Goal: Information Seeking & Learning: Learn about a topic

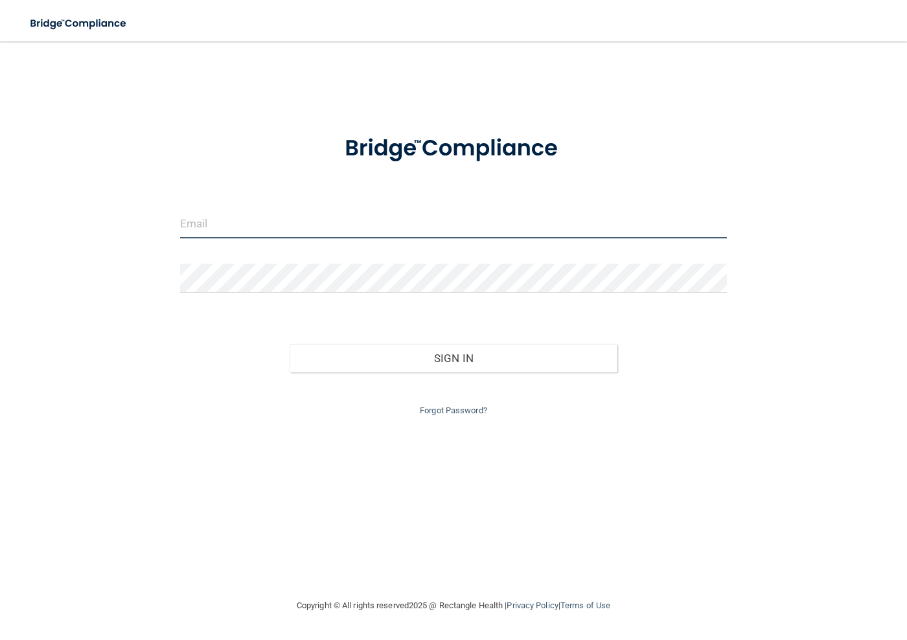
click at [284, 217] on input "email" at bounding box center [453, 223] width 547 height 29
type input "[EMAIL_ADDRESS][DOMAIN_NAME]"
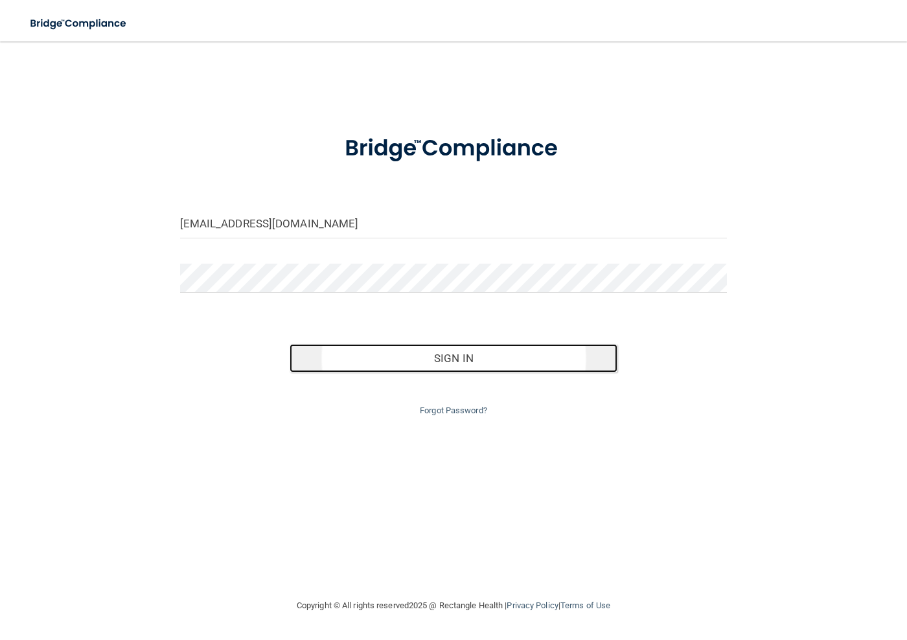
click at [401, 361] on button "Sign In" at bounding box center [453, 358] width 328 height 28
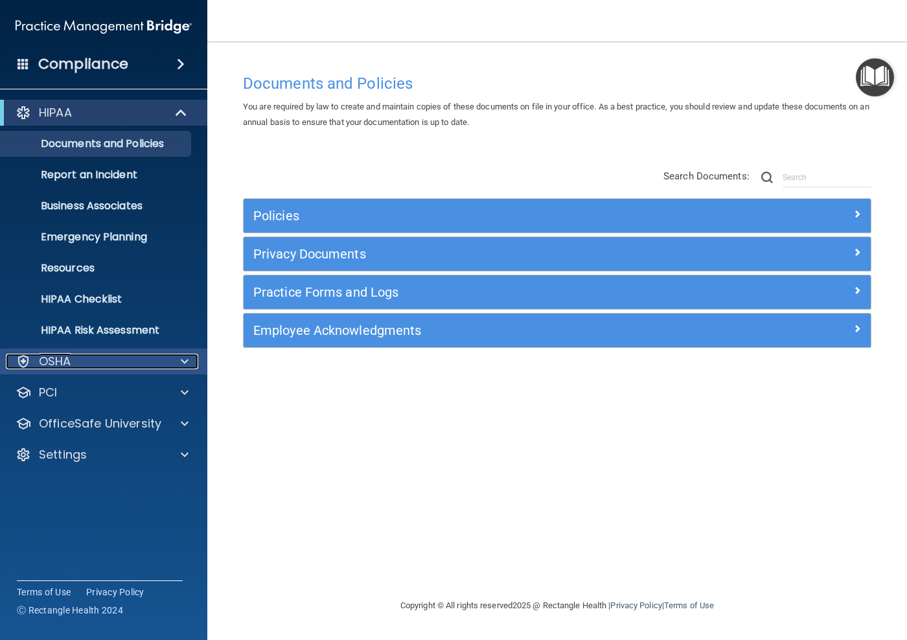
click at [84, 355] on div "OSHA" at bounding box center [86, 362] width 161 height 16
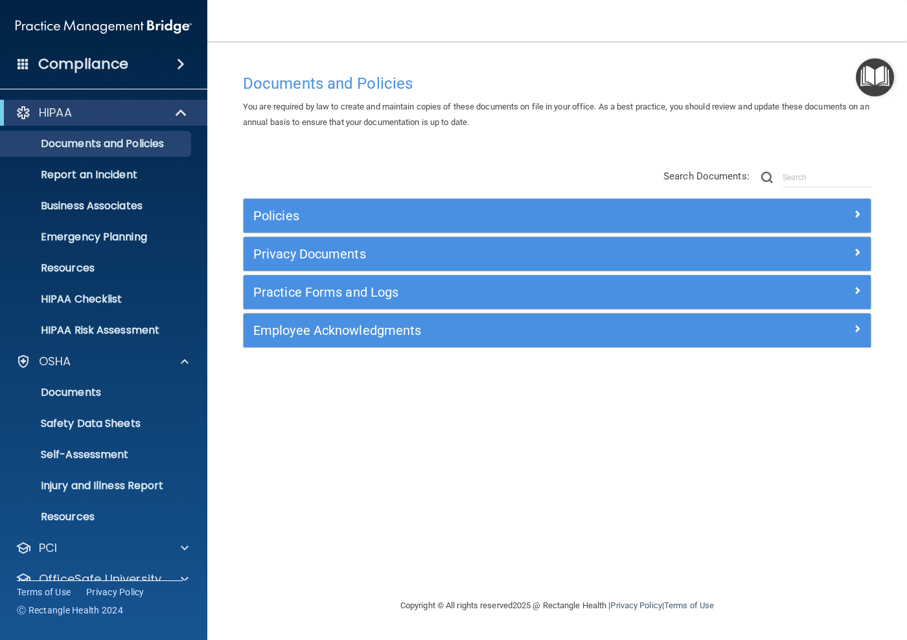
click at [94, 60] on h4 "Compliance" at bounding box center [83, 64] width 90 height 18
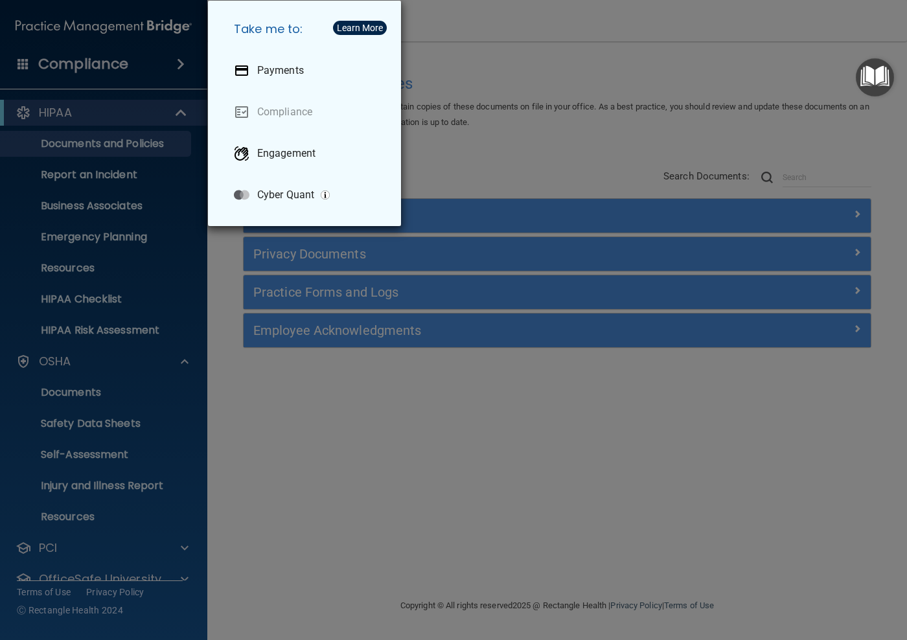
click at [94, 60] on div "Take me to: Payments Compliance Engagement Cyber Quant" at bounding box center [453, 320] width 907 height 640
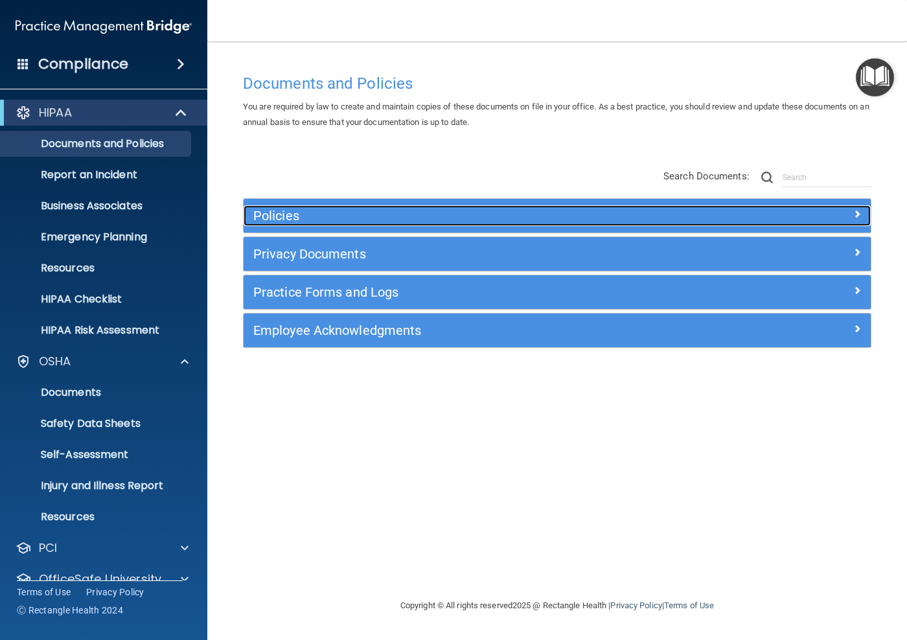
click at [286, 215] on h5 "Policies" at bounding box center [478, 216] width 451 height 14
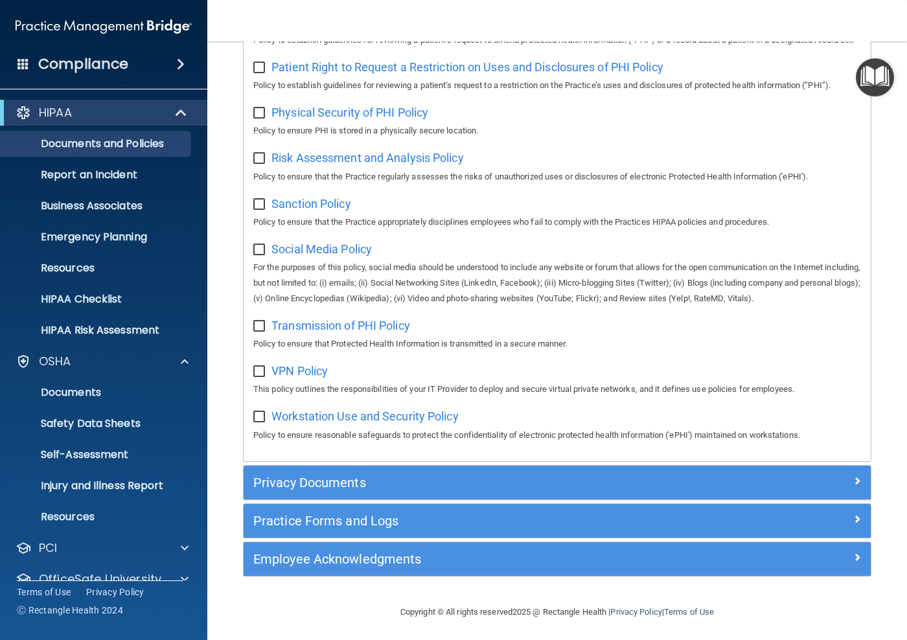
scroll to position [887, 0]
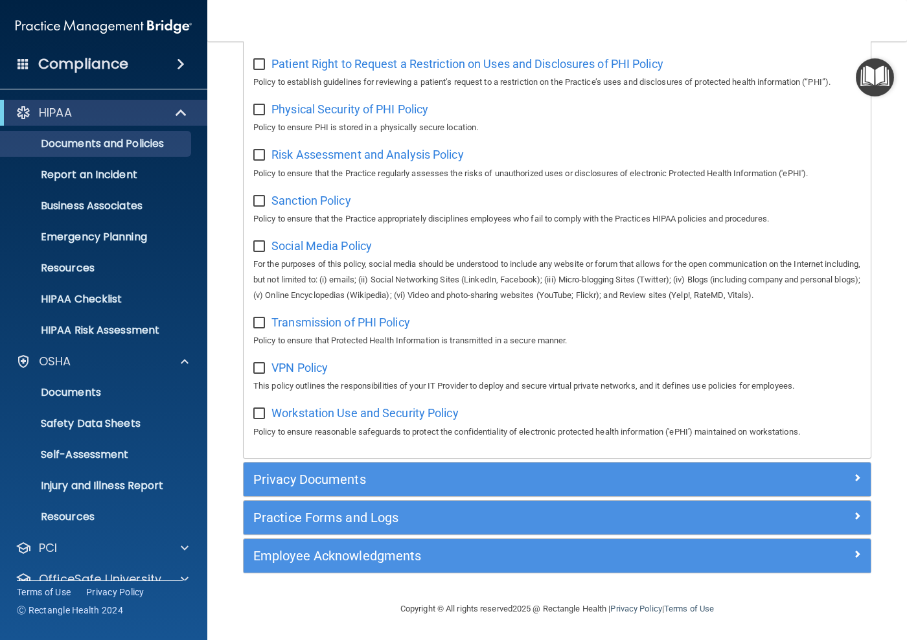
click at [28, 64] on span at bounding box center [23, 64] width 12 height 12
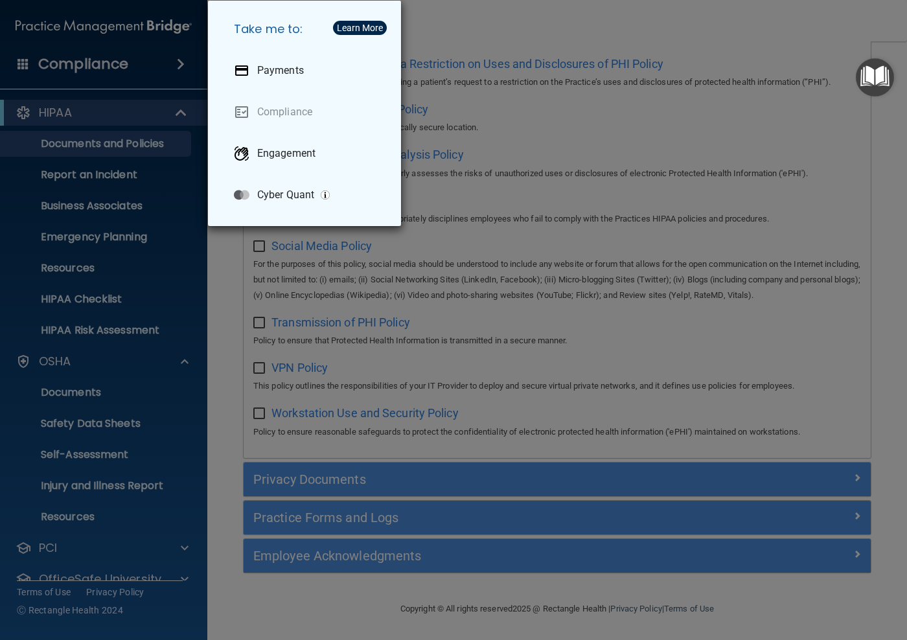
click at [28, 64] on div "Take me to: Payments Compliance Engagement Cyber Quant" at bounding box center [453, 320] width 907 height 640
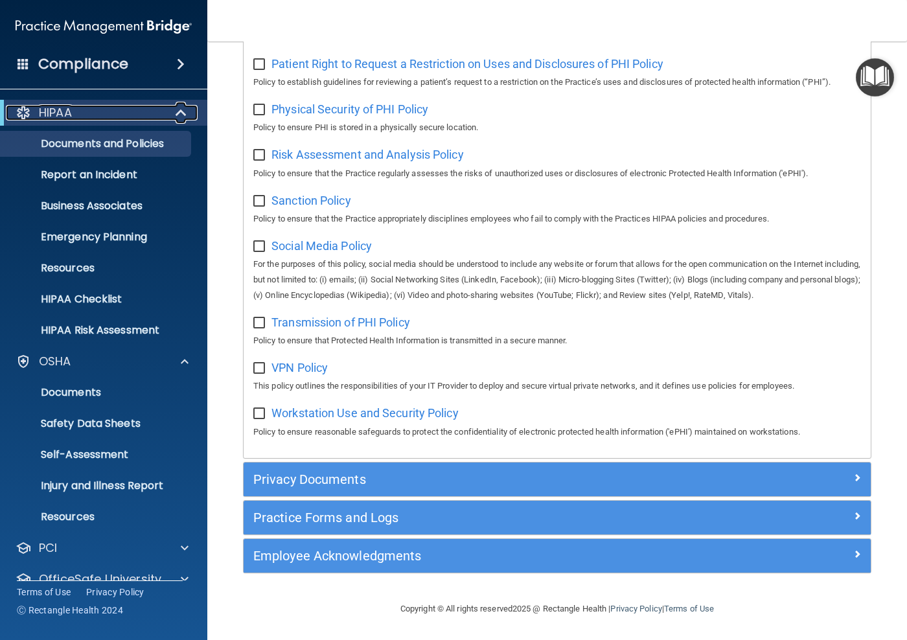
click at [181, 114] on span at bounding box center [182, 113] width 11 height 16
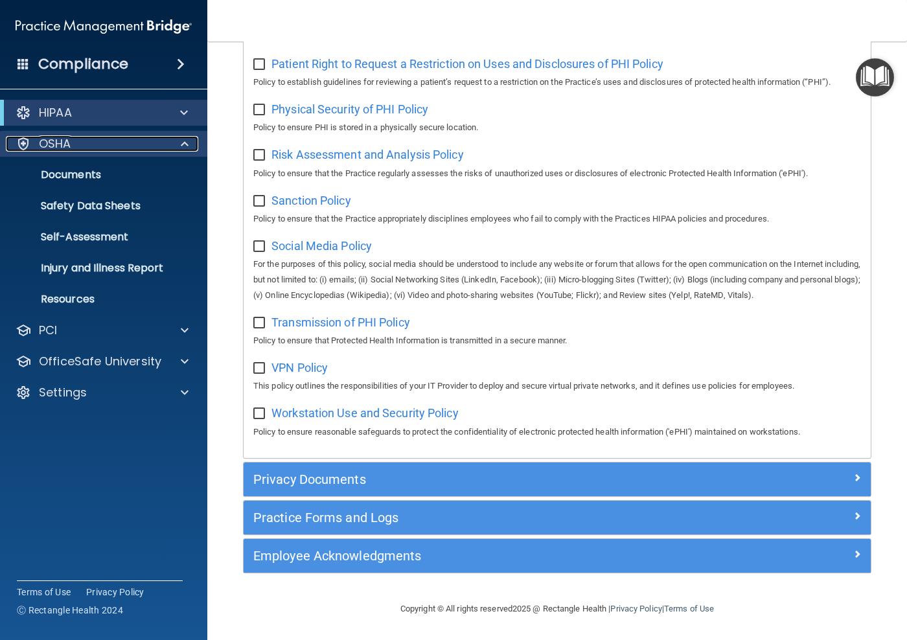
click at [187, 144] on span at bounding box center [185, 144] width 8 height 16
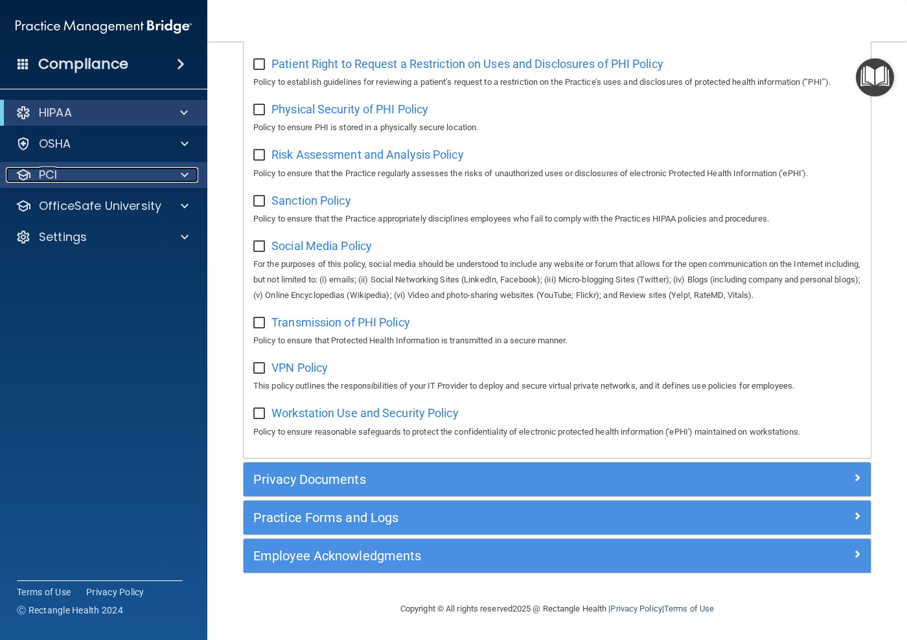
click at [107, 180] on div "PCI" at bounding box center [86, 175] width 161 height 16
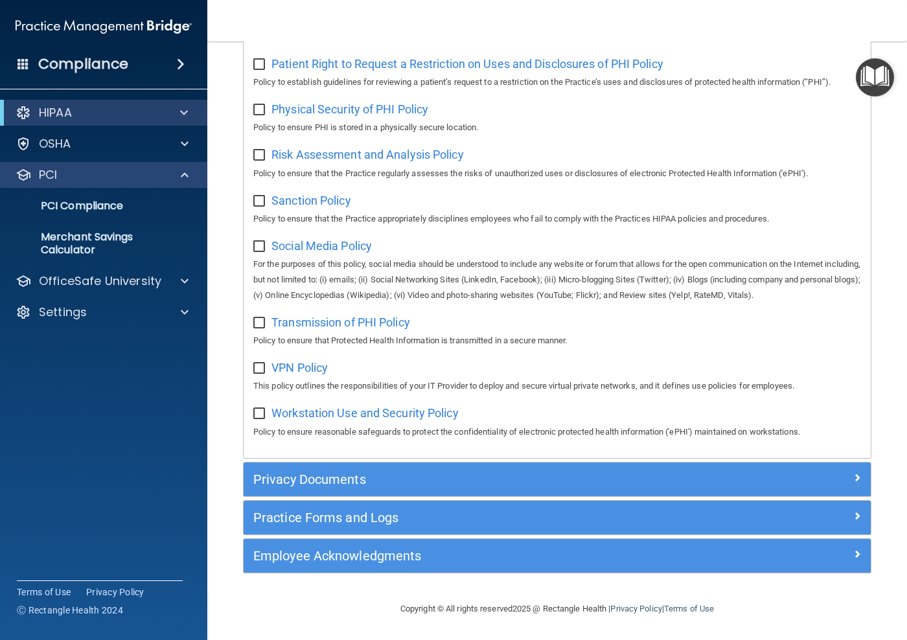
click at [199, 166] on div "PCI" at bounding box center [104, 175] width 208 height 26
click at [188, 177] on div at bounding box center [182, 175] width 32 height 16
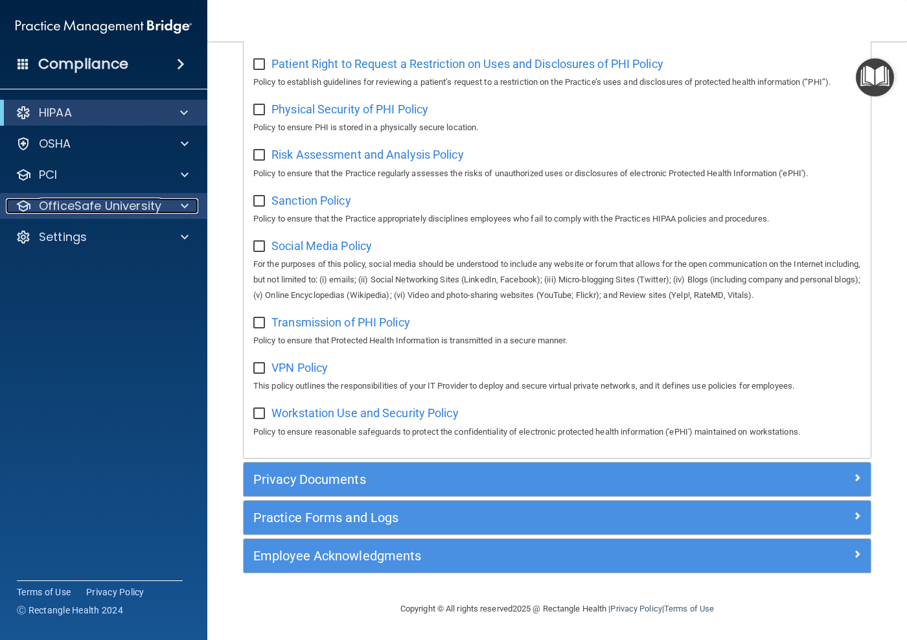
click at [153, 209] on p "OfficeSafe University" at bounding box center [100, 206] width 122 height 16
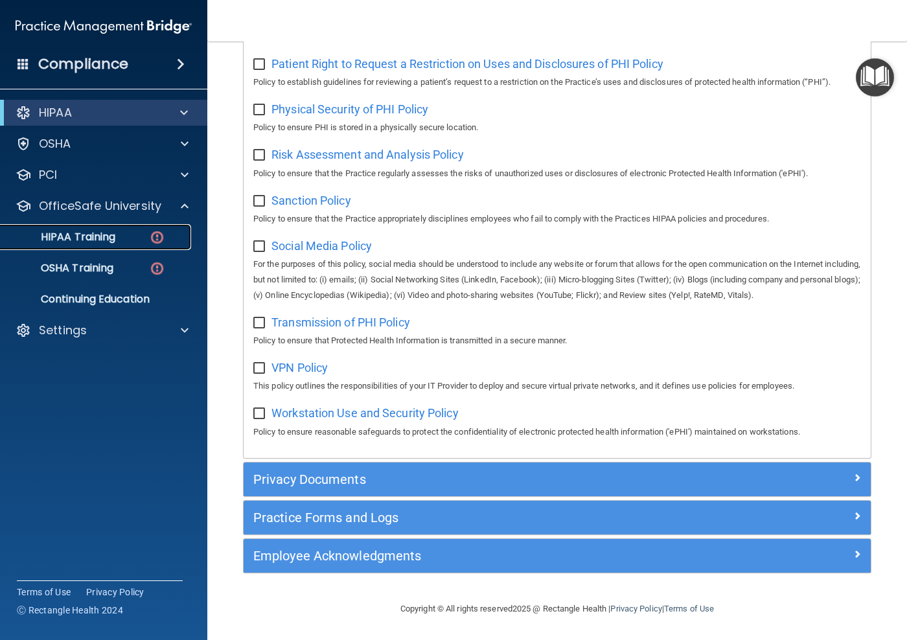
click at [119, 237] on div "HIPAA Training" at bounding box center [96, 237] width 177 height 13
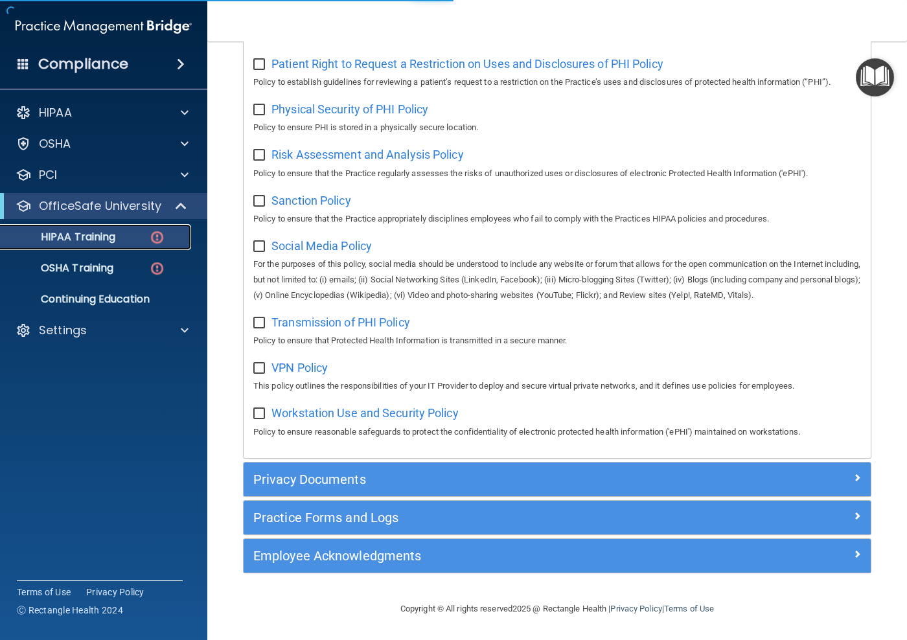
scroll to position [241, 0]
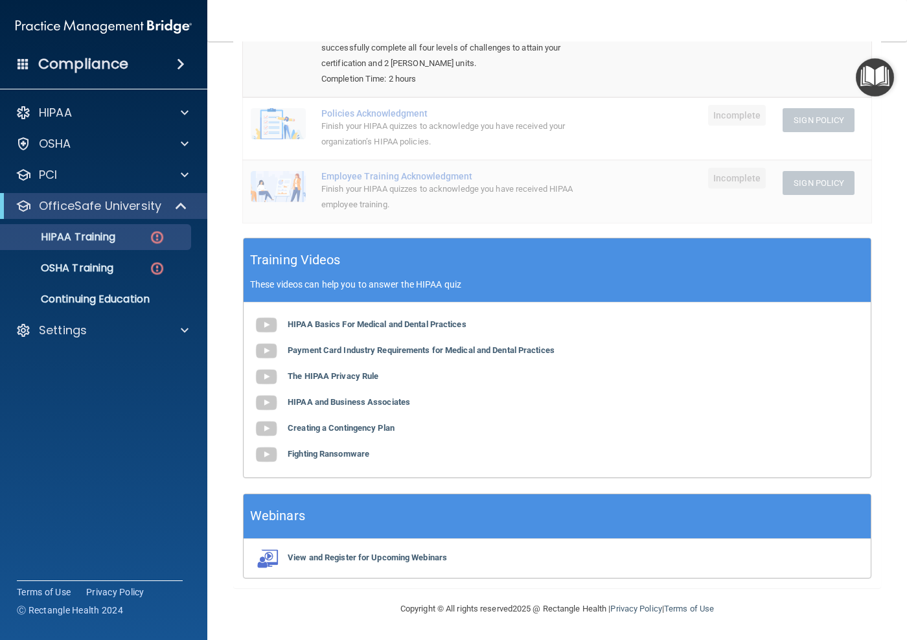
click at [513, 132] on div "Finish your HIPAA quizzes to acknowledge you have received your organization’s …" at bounding box center [449, 134] width 257 height 31
click at [381, 81] on div "Completion Time: 2 hours" at bounding box center [449, 79] width 257 height 16
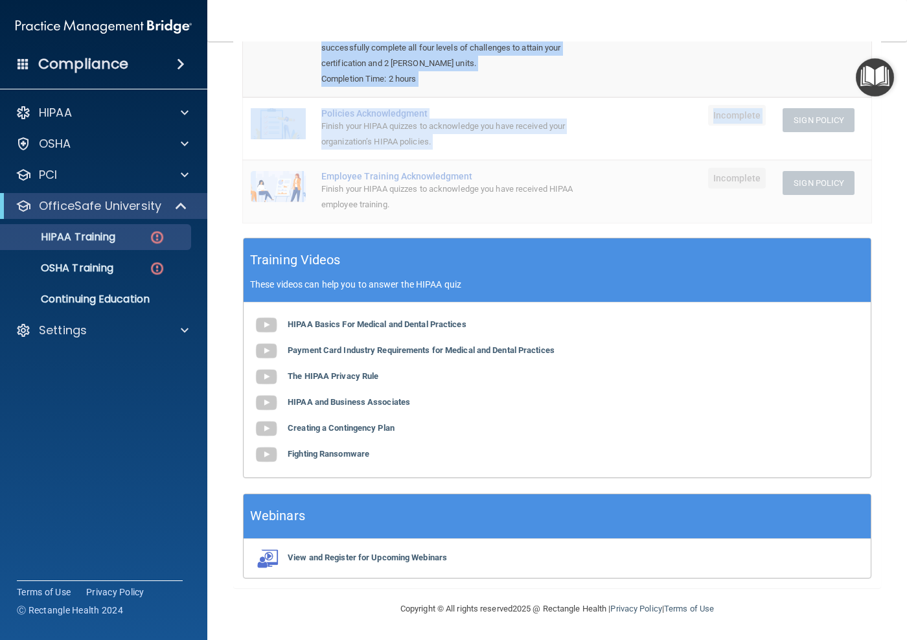
drag, startPoint x: 873, startPoint y: 212, endPoint x: 861, endPoint y: 133, distance: 79.2
click at [863, 134] on div "✓ HIPAA Officer Training ✓ HIPAA Quizzes Name Expires On Status Actions HIPAA O…" at bounding box center [557, 240] width 648 height 696
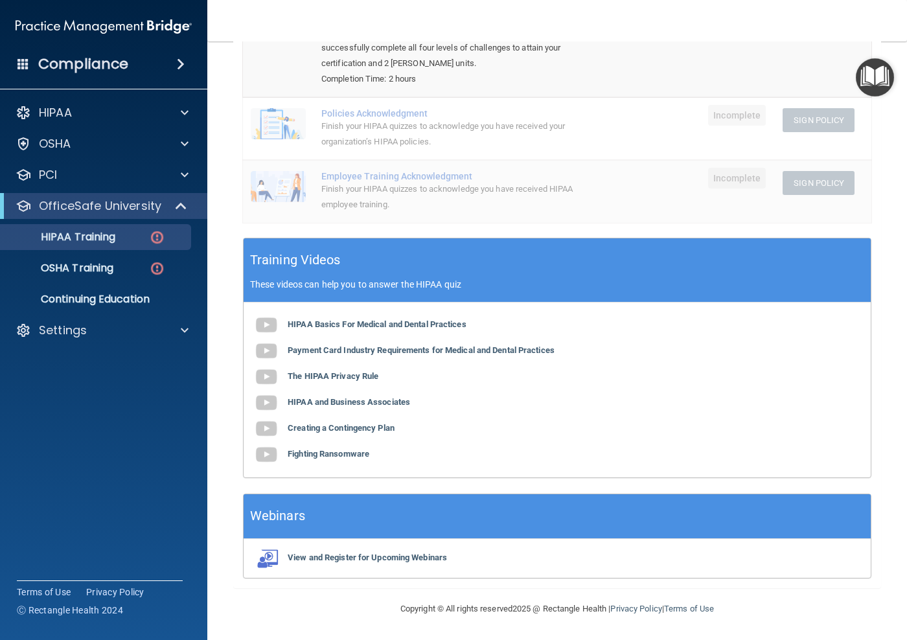
click at [861, 133] on td "Sign Policy Sign Policy Download Policy" at bounding box center [823, 128] width 96 height 63
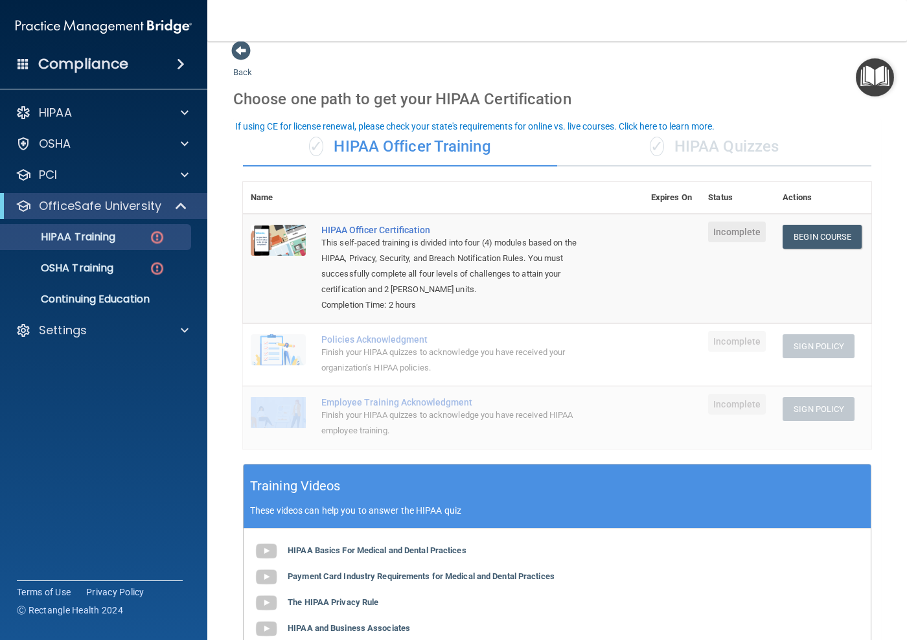
scroll to position [0, 0]
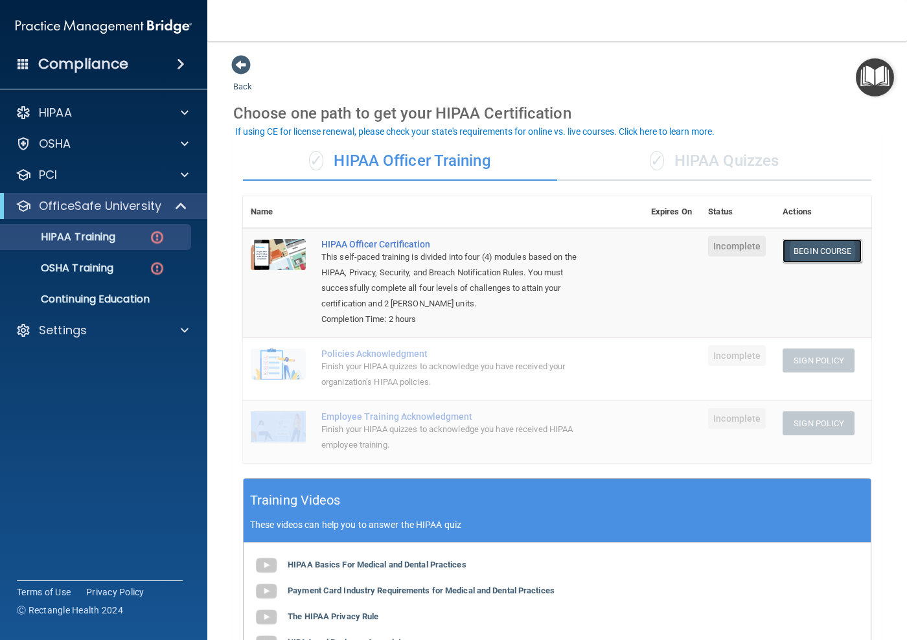
click at [835, 249] on link "Begin Course" at bounding box center [821, 251] width 79 height 24
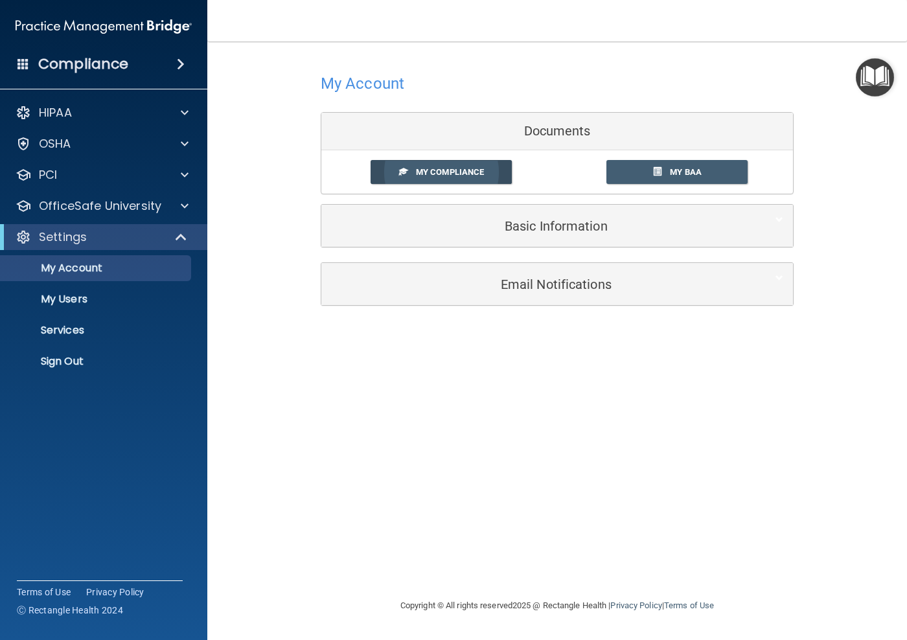
click at [477, 171] on span "My Compliance" at bounding box center [450, 172] width 68 height 10
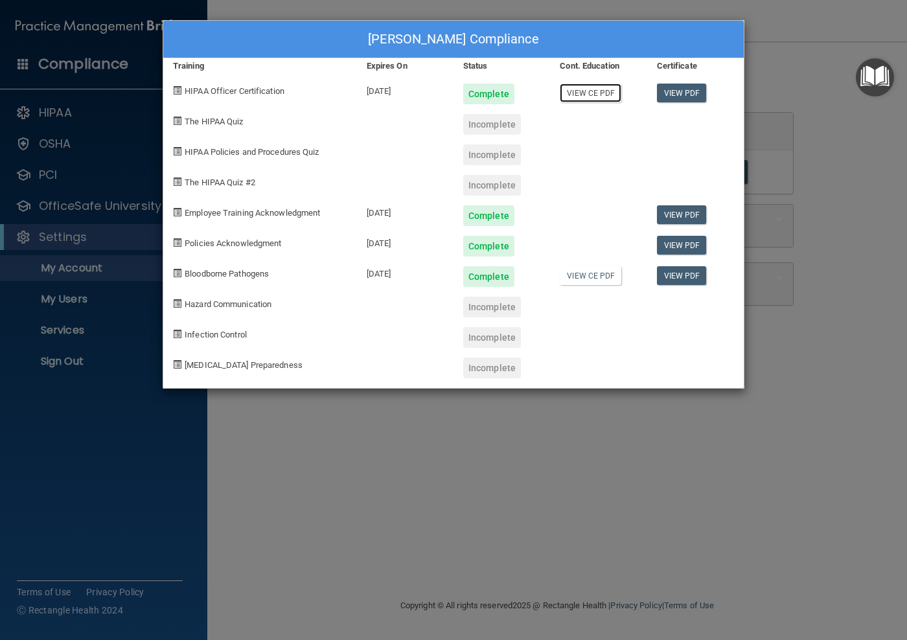
click at [607, 87] on link "View CE PDF" at bounding box center [591, 93] width 62 height 19
click at [508, 120] on div "Incomplete" at bounding box center [492, 124] width 58 height 21
click at [298, 153] on span "HIPAA Policies and Procedures Quiz" at bounding box center [252, 152] width 134 height 10
click at [249, 183] on span "The HIPAA Quiz #2" at bounding box center [220, 182] width 71 height 10
click at [806, 73] on div "Jill Perrone's Compliance Training Expires On Status Cont. Education Certificat…" at bounding box center [453, 320] width 907 height 640
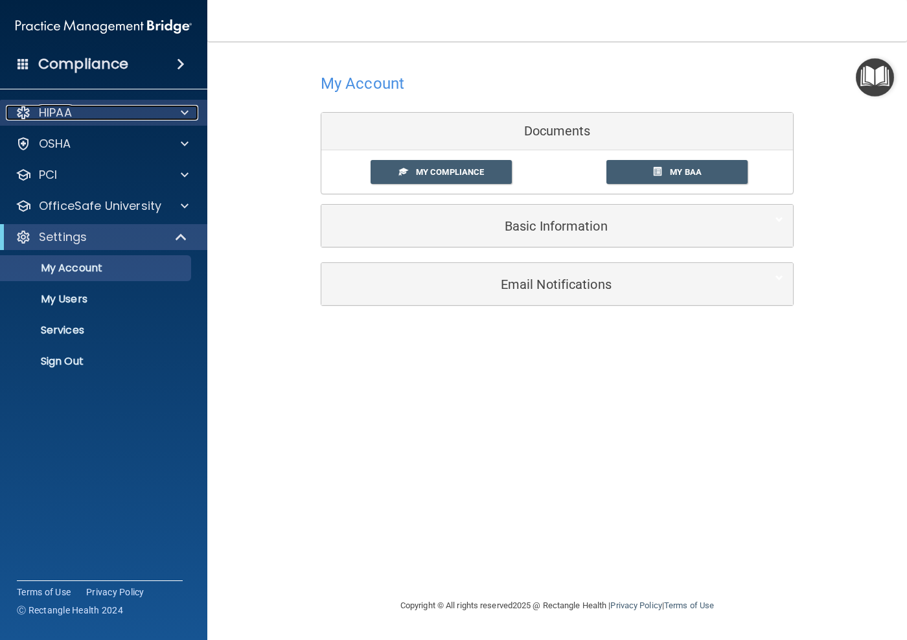
click at [124, 117] on div "HIPAA" at bounding box center [86, 113] width 161 height 16
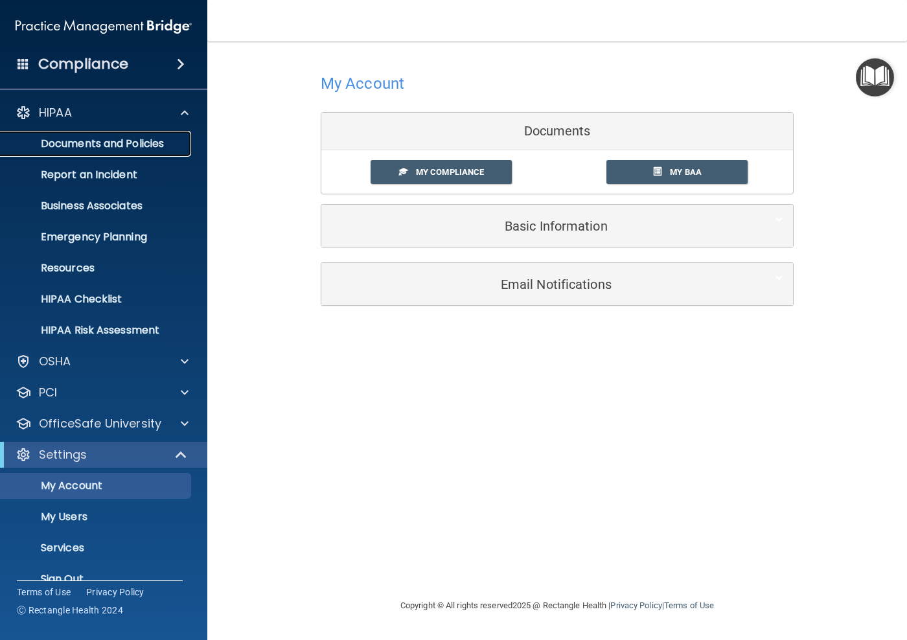
click at [143, 147] on p "Documents and Policies" at bounding box center [96, 143] width 177 height 13
